Goal: Book appointment/travel/reservation

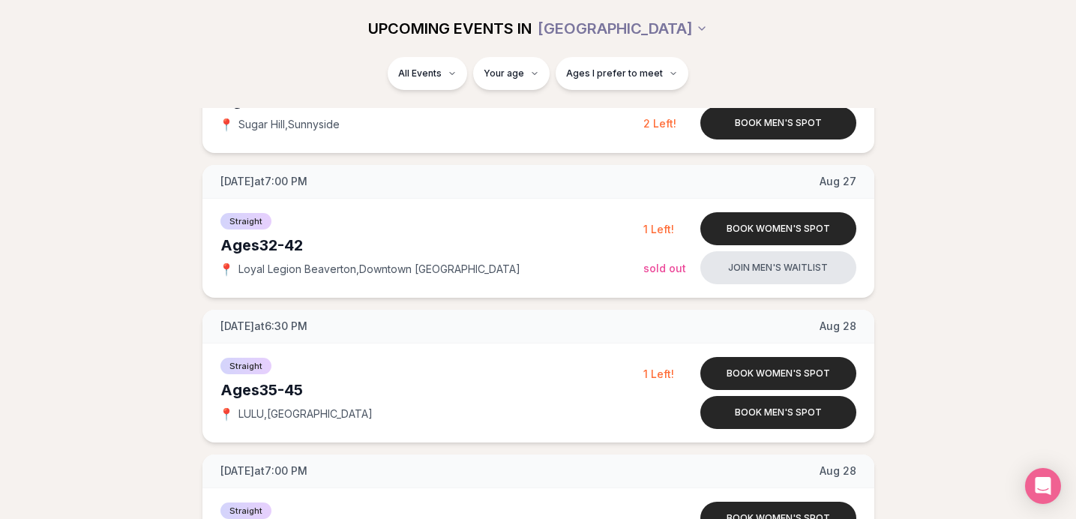
scroll to position [2324, 0]
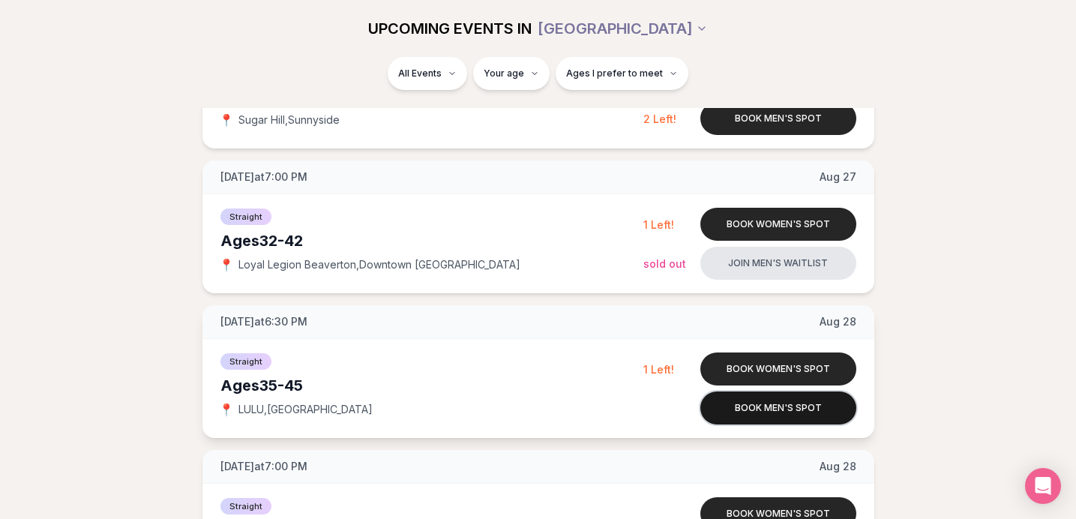
click at [805, 402] on button "Book men's spot" at bounding box center [778, 407] width 156 height 33
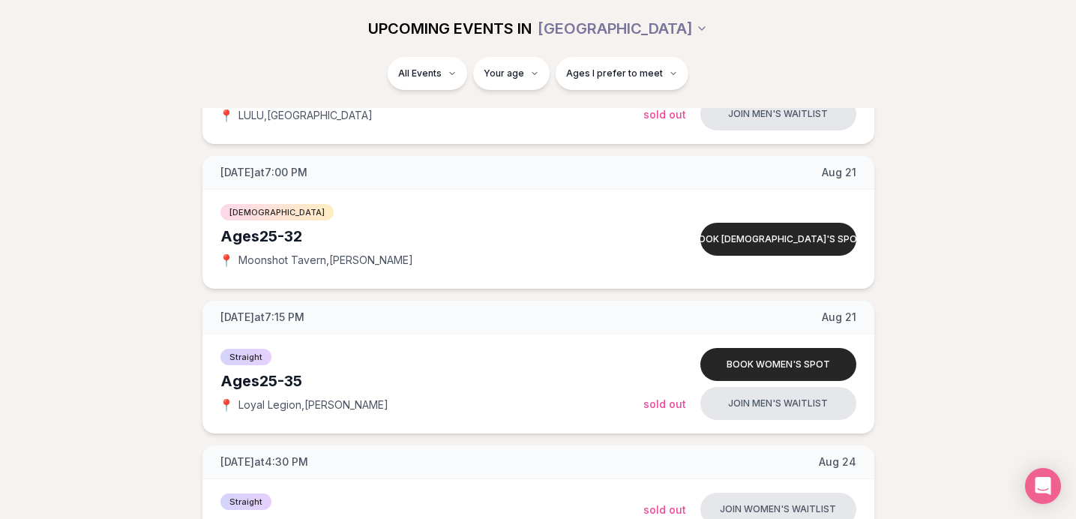
scroll to position [2618, 0]
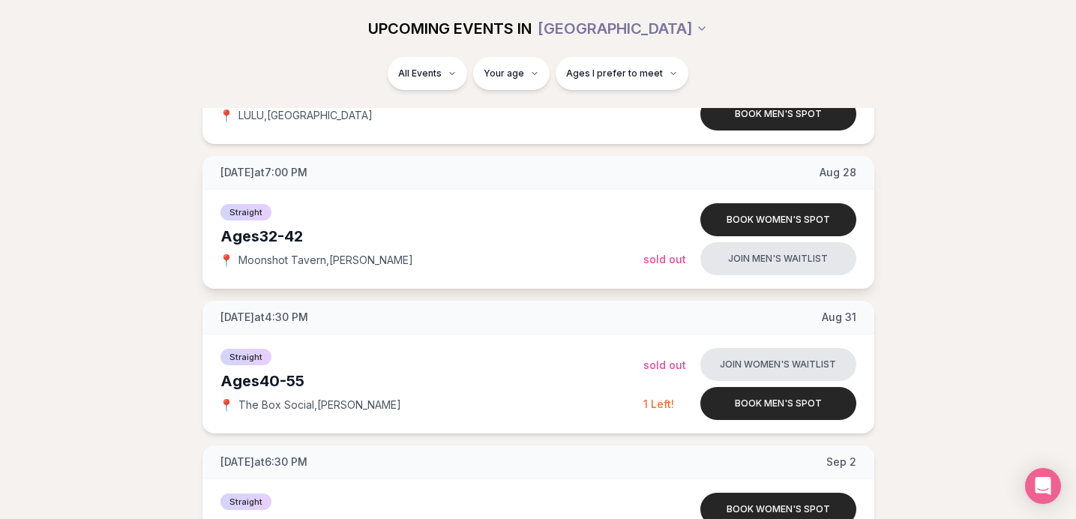
click at [404, 241] on div "Ages [DEMOGRAPHIC_DATA]" at bounding box center [431, 236] width 423 height 21
click at [773, 224] on button "Book women's spot" at bounding box center [778, 219] width 156 height 33
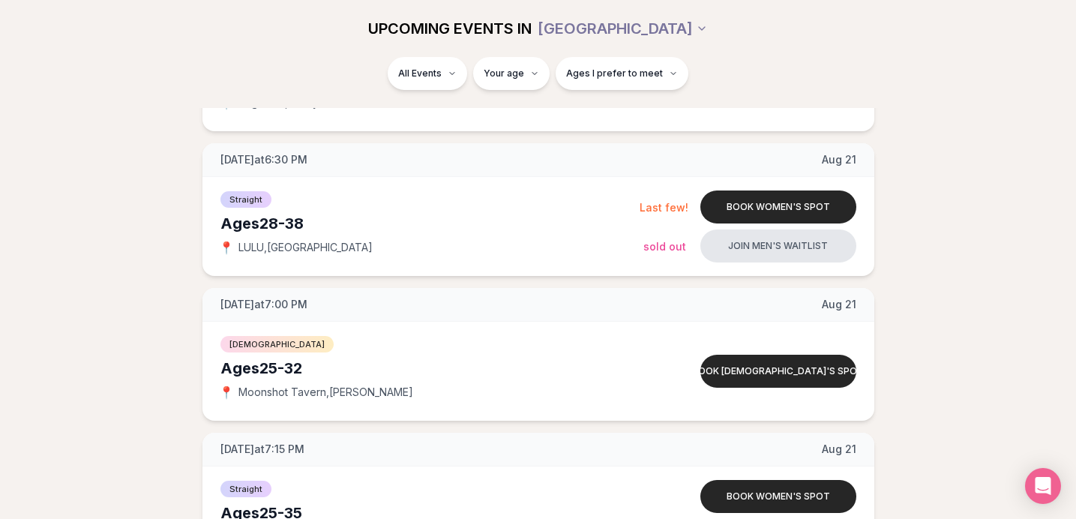
scroll to position [1218, 0]
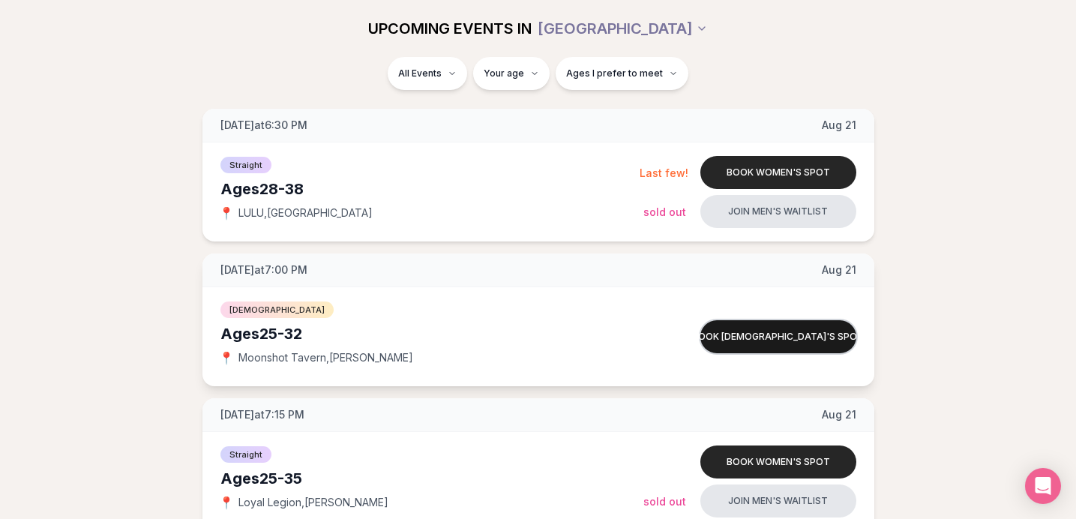
click at [826, 337] on button "Book [DEMOGRAPHIC_DATA]'s spot" at bounding box center [778, 336] width 156 height 33
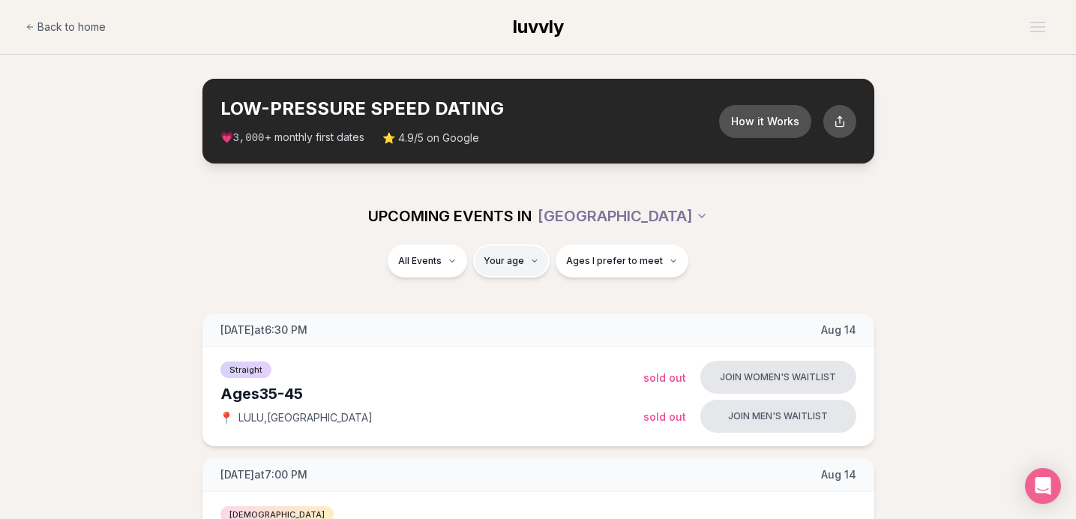
type input "**"
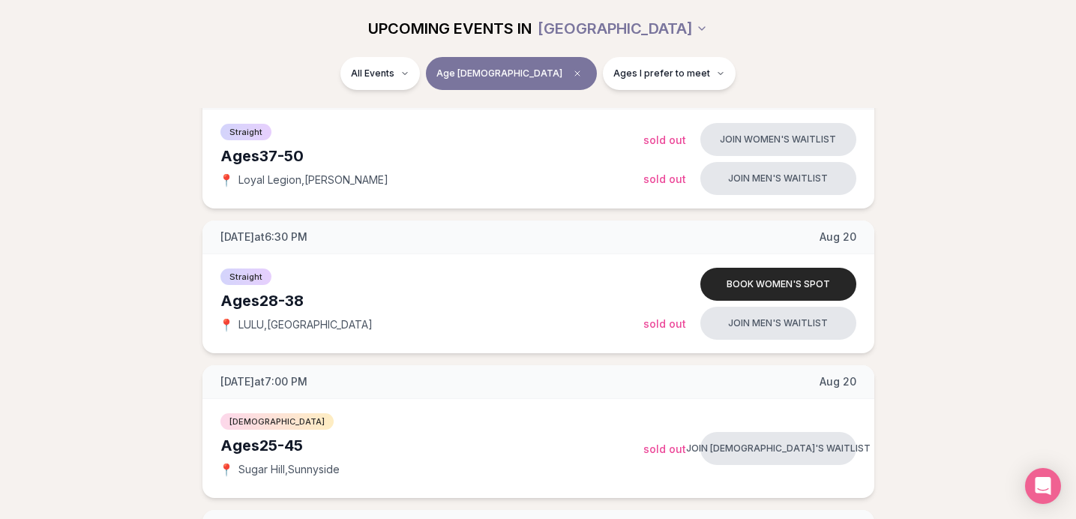
scroll to position [488, 0]
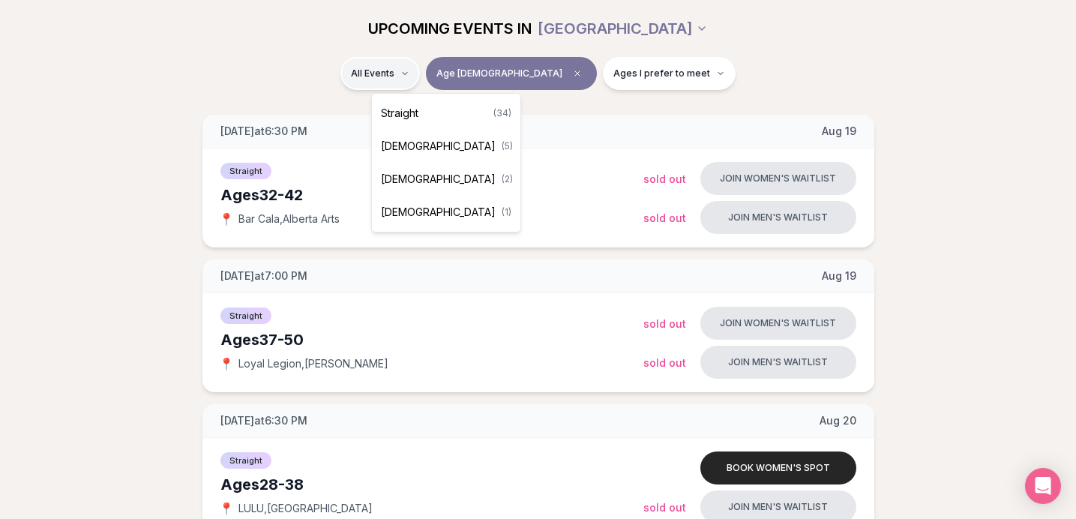
click at [413, 122] on div "Straight ( 34 )" at bounding box center [446, 113] width 142 height 33
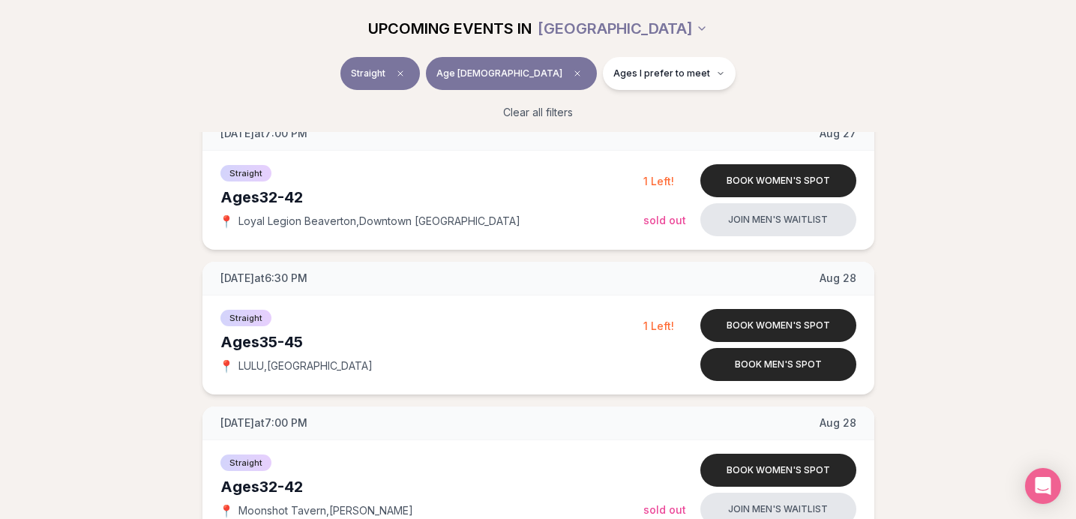
scroll to position [1525, 0]
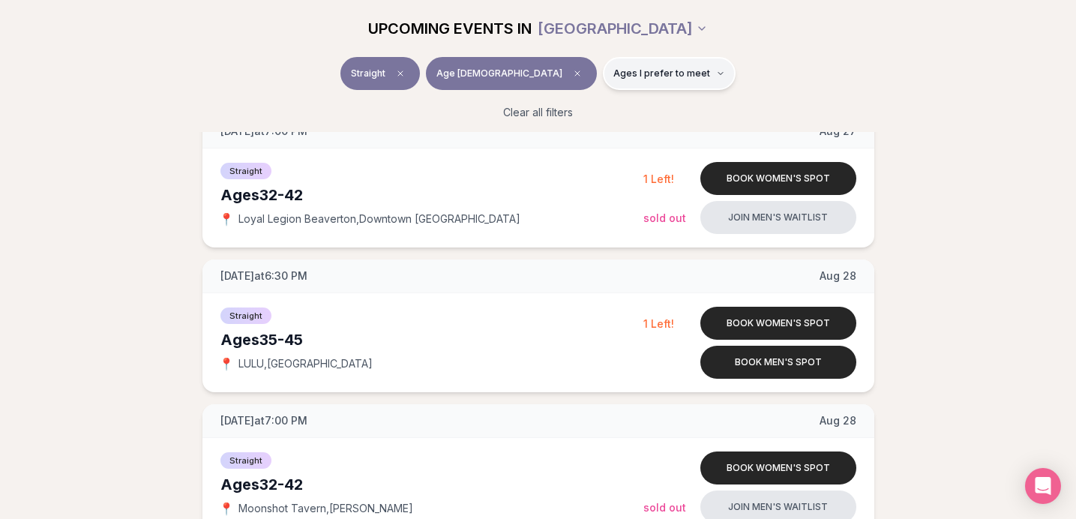
click at [613, 74] on span "Ages I prefer to meet" at bounding box center [661, 73] width 97 height 12
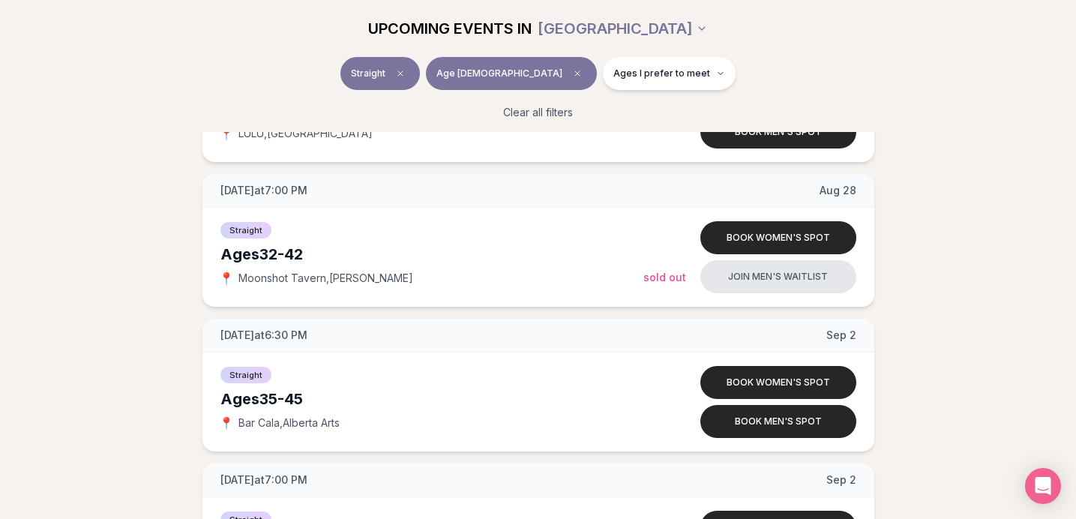
scroll to position [1804, 0]
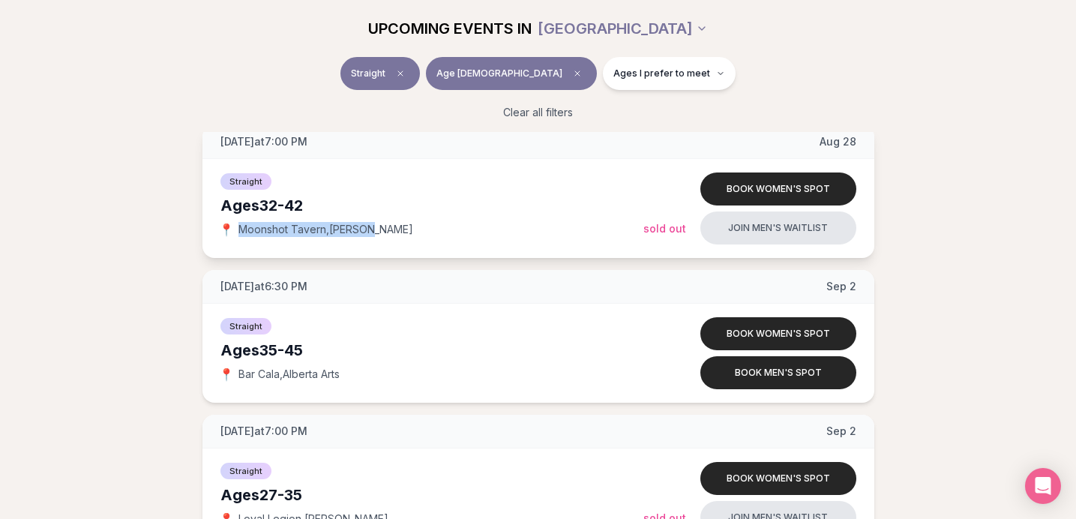
drag, startPoint x: 386, startPoint y: 228, endPoint x: 238, endPoint y: 227, distance: 147.7
click at [238, 227] on div "📍 Moonshot Tavern , Buckman" at bounding box center [431, 229] width 423 height 15
copy span "Moonshot Tavern , Buckman"
